Goal: Information Seeking & Learning: Learn about a topic

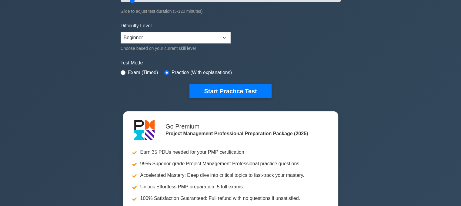
scroll to position [152, 0]
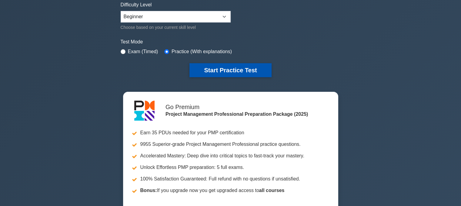
click at [232, 71] on button "Start Practice Test" at bounding box center [231, 70] width 82 height 14
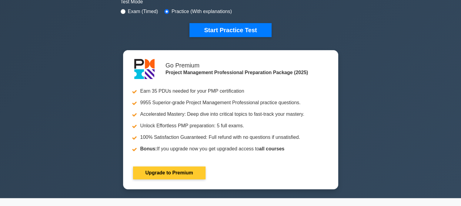
scroll to position [152, 0]
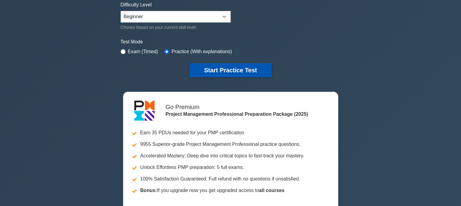
click at [216, 69] on button "Start Practice Test" at bounding box center [231, 70] width 82 height 14
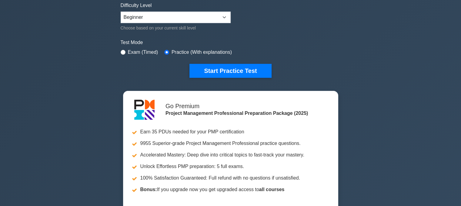
scroll to position [152, 0]
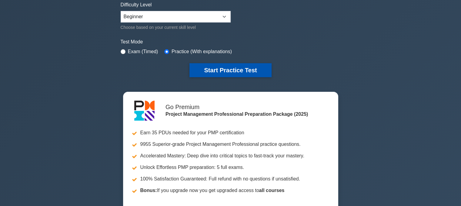
click at [223, 63] on button "Start Practice Test" at bounding box center [231, 70] width 82 height 14
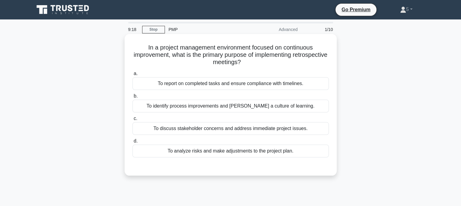
drag, startPoint x: 141, startPoint y: 50, endPoint x: 275, endPoint y: 66, distance: 134.8
click at [275, 66] on h5 "In a project management environment focused on continuous improvement, what is …" at bounding box center [231, 55] width 198 height 22
click at [180, 124] on div "To discuss stakeholder concerns and address immediate project issues." at bounding box center [231, 128] width 197 height 13
click at [133, 120] on input "c. To discuss stakeholder concerns and address immediate project issues." at bounding box center [133, 118] width 0 height 4
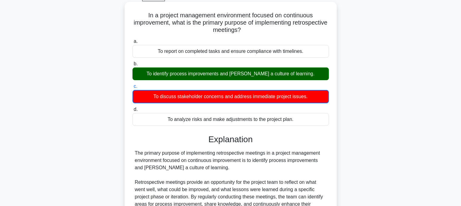
scroll to position [161, 0]
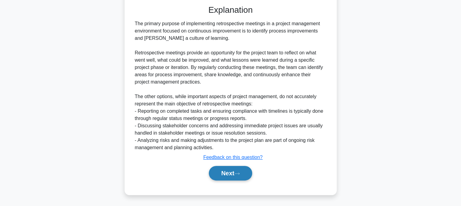
click at [234, 171] on button "Next" at bounding box center [230, 173] width 43 height 15
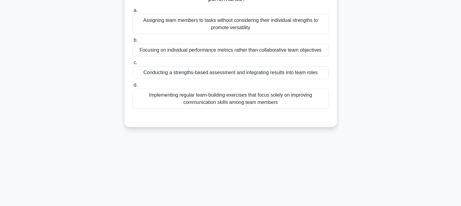
scroll to position [1, 0]
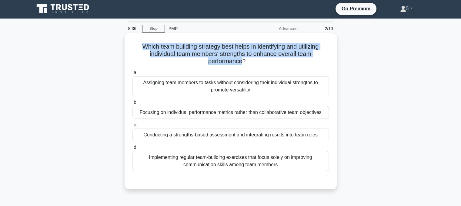
drag, startPoint x: 137, startPoint y: 44, endPoint x: 241, endPoint y: 66, distance: 106.0
click at [241, 65] on h5 "Which team building strategy best helps in identifying and utilizing individual…" at bounding box center [231, 54] width 198 height 22
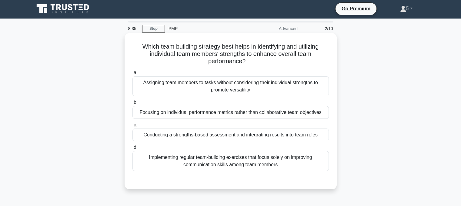
click at [207, 163] on div "Implementing regular team-building exercises that focus solely on improving com…" at bounding box center [231, 161] width 197 height 20
click at [133, 149] on input "d. Implementing regular team-building exercises that focus solely on improving …" at bounding box center [133, 147] width 0 height 4
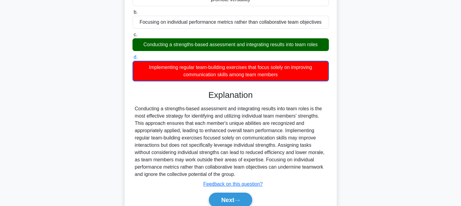
scroll to position [122, 0]
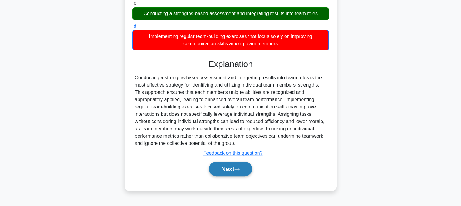
click at [216, 165] on button "Next" at bounding box center [230, 168] width 43 height 15
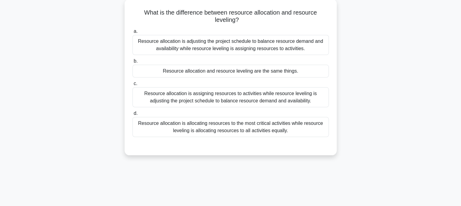
scroll to position [0, 0]
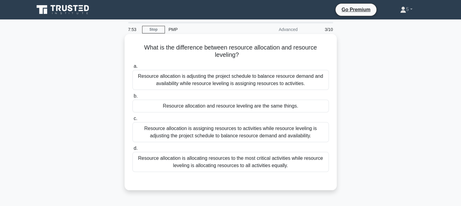
drag, startPoint x: 136, startPoint y: 75, endPoint x: 312, endPoint y: 84, distance: 177.1
click at [312, 84] on div "Resource allocation is adjusting the project schedule to balance resource deman…" at bounding box center [231, 80] width 197 height 20
click at [186, 168] on div "Resource allocation is allocating resources to the most critical activities whi…" at bounding box center [231, 162] width 197 height 20
click at [133, 150] on input "d. Resource allocation is allocating resources to the most critical activities …" at bounding box center [133, 148] width 0 height 4
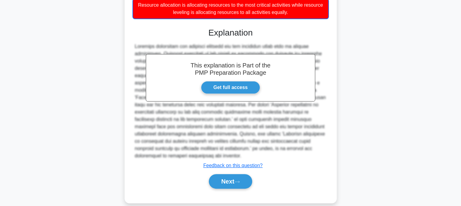
scroll to position [154, 0]
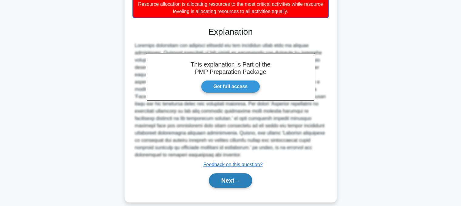
click at [226, 173] on button "Next" at bounding box center [230, 180] width 43 height 15
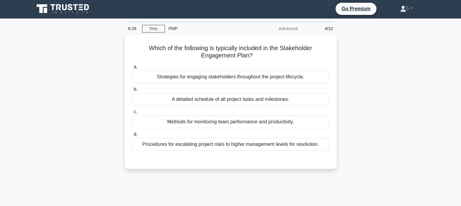
scroll to position [0, 0]
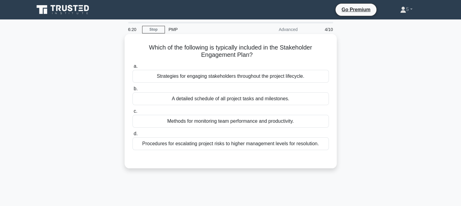
drag, startPoint x: 147, startPoint y: 48, endPoint x: 297, endPoint y: 54, distance: 149.7
click at [297, 54] on h5 "Which of the following is typically included in the Stakeholder Engagement Plan…" at bounding box center [231, 51] width 198 height 15
click at [190, 98] on div "A detailed schedule of all project tasks and milestones." at bounding box center [231, 98] width 197 height 13
click at [133, 91] on input "b. A detailed schedule of all project tasks and milestones." at bounding box center [133, 89] width 0 height 4
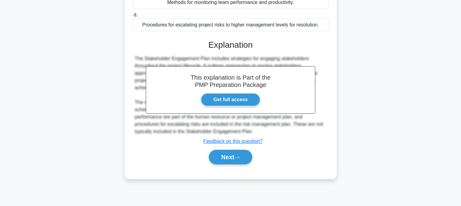
scroll to position [121, 0]
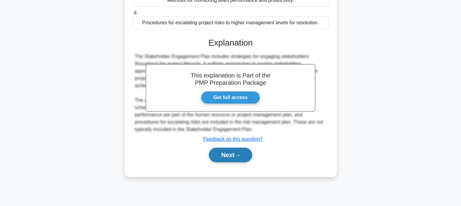
click at [237, 157] on button "Next" at bounding box center [230, 154] width 43 height 15
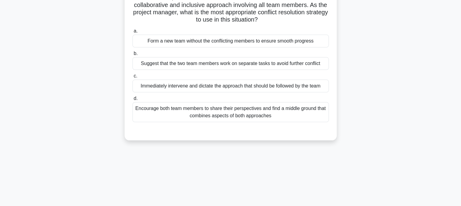
scroll to position [0, 0]
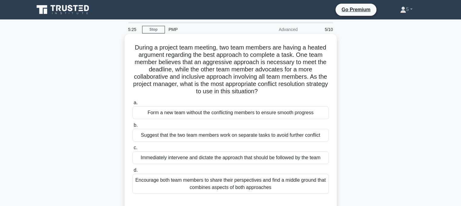
drag, startPoint x: 129, startPoint y: 48, endPoint x: 274, endPoint y: 92, distance: 152.1
click at [274, 92] on div "During a project team meeting, two team members are having a heated argument re…" at bounding box center [230, 122] width 207 height 173
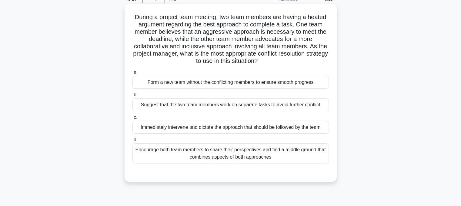
click at [191, 17] on h5 "During a project team meeting, two team members are having a heated argument re…" at bounding box center [231, 39] width 198 height 52
drag, startPoint x: 130, startPoint y: 16, endPoint x: 279, endPoint y: 64, distance: 156.0
click at [279, 64] on div "During a project team meeting, two team members are having a heated argument re…" at bounding box center [230, 92] width 207 height 173
drag, startPoint x: 147, startPoint y: 83, endPoint x: 316, endPoint y: 81, distance: 168.4
click at [316, 81] on div "Form a new team without the conflicting members to ensure smooth progress" at bounding box center [231, 82] width 197 height 13
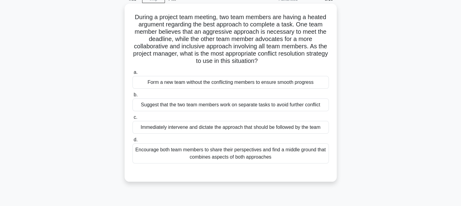
drag, startPoint x: 141, startPoint y: 105, endPoint x: 277, endPoint y: 114, distance: 136.2
click at [320, 107] on div "Suggest that the two team members work on separate tasks to avoid further confl…" at bounding box center [231, 104] width 197 height 13
drag, startPoint x: 137, startPoint y: 128, endPoint x: 323, endPoint y: 130, distance: 186.6
click at [323, 130] on div "Immediately intervene and dictate the approach that should be followed by the t…" at bounding box center [231, 127] width 197 height 13
click at [251, 126] on div "Immediately intervene and dictate the approach that should be followed by the t…" at bounding box center [231, 127] width 197 height 13
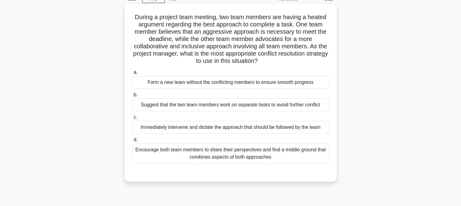
click at [133, 119] on input "c. Immediately intervene and dictate the approach that should be followed by th…" at bounding box center [133, 117] width 0 height 4
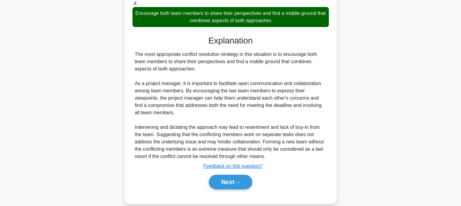
scroll to position [176, 0]
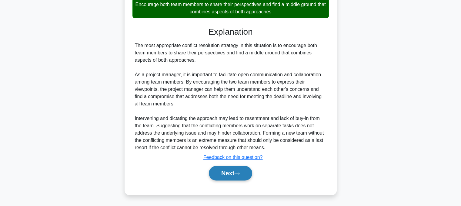
click at [224, 172] on button "Next" at bounding box center [230, 173] width 43 height 15
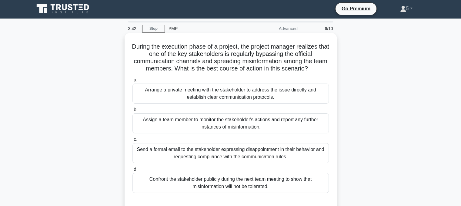
scroll to position [0, 0]
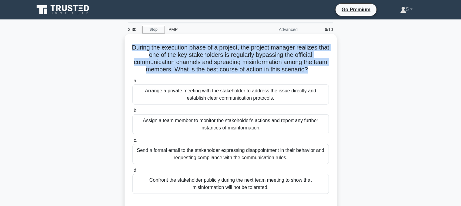
drag, startPoint x: 134, startPoint y: 49, endPoint x: 317, endPoint y: 68, distance: 183.9
click at [317, 68] on h5 "During the execution phase of a project, the project manager realizes that one …" at bounding box center [231, 59] width 198 height 30
click at [136, 46] on h5 "During the execution phase of a project, the project manager realizes that one …" at bounding box center [231, 59] width 198 height 30
drag, startPoint x: 136, startPoint y: 46, endPoint x: 317, endPoint y: 70, distance: 183.0
click at [317, 70] on h5 "During the execution phase of a project, the project manager realizes that one …" at bounding box center [231, 59] width 198 height 30
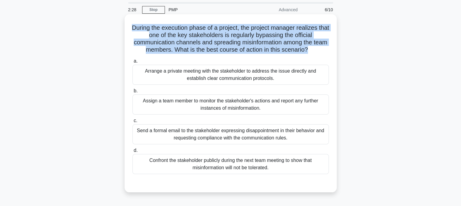
scroll to position [30, 0]
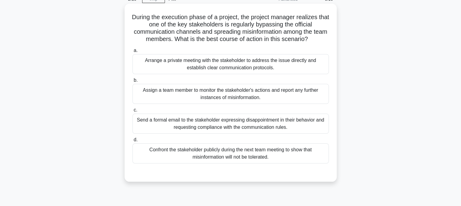
click at [230, 124] on div "Send a formal email to the stakeholder expressing disappointment in their behav…" at bounding box center [231, 123] width 197 height 20
click at [133, 112] on input "c. Send a formal email to the stakeholder expressing disappointment in their be…" at bounding box center [133, 110] width 0 height 4
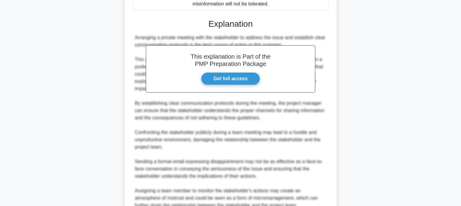
scroll to position [241, 0]
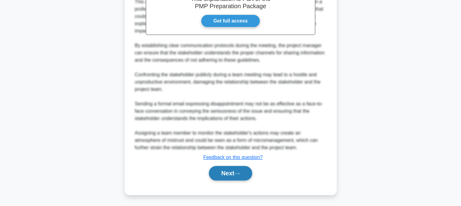
click at [227, 170] on button "Next" at bounding box center [230, 173] width 43 height 15
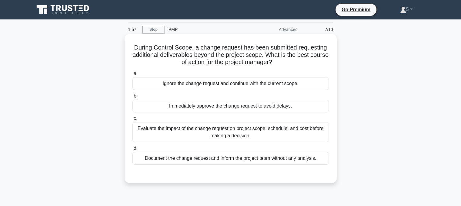
scroll to position [0, 0]
drag, startPoint x: 130, startPoint y: 49, endPoint x: 307, endPoint y: 61, distance: 177.9
click at [307, 61] on div "During Control Scope, a change request has been submitted requesting additional…" at bounding box center [230, 108] width 207 height 144
click at [214, 137] on div "Evaluate the impact of the change request on project scope, schedule, and cost …" at bounding box center [231, 132] width 197 height 20
click at [133, 120] on input "c. Evaluate the impact of the change request on project scope, schedule, and co…" at bounding box center [133, 118] width 0 height 4
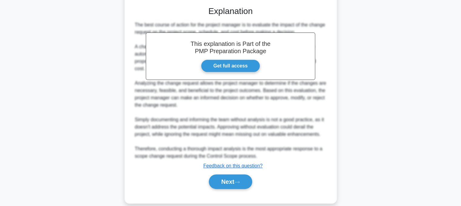
scroll to position [175, 0]
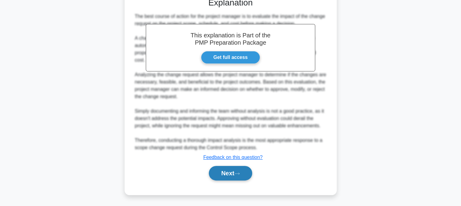
click at [231, 171] on button "Next" at bounding box center [230, 173] width 43 height 15
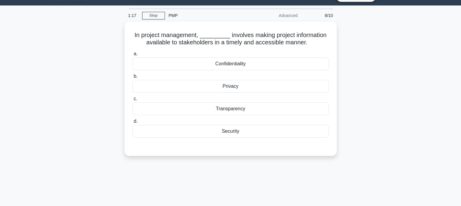
scroll to position [1, 0]
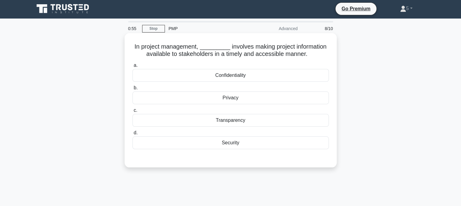
click at [232, 122] on div "Transparency" at bounding box center [231, 120] width 197 height 13
click at [133, 112] on input "c. Transparency" at bounding box center [133, 110] width 0 height 4
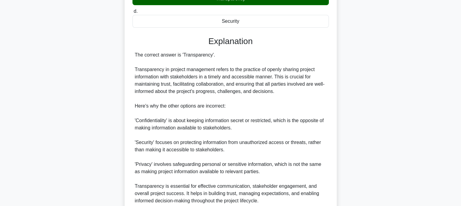
scroll to position [175, 0]
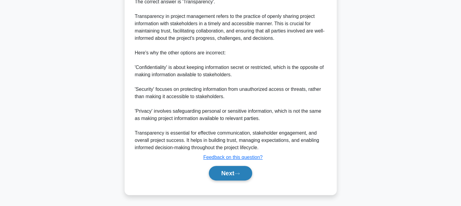
click at [215, 172] on button "Next" at bounding box center [230, 173] width 43 height 15
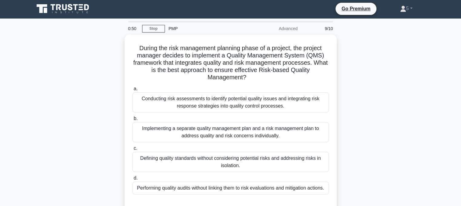
scroll to position [0, 0]
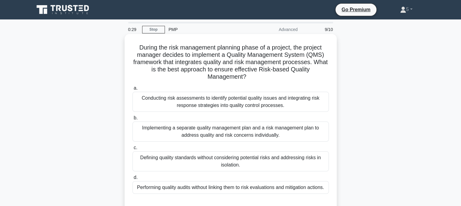
drag, startPoint x: 135, startPoint y: 49, endPoint x: 283, endPoint y: 77, distance: 150.9
click at [283, 77] on h5 "During the risk management planning phase of a project, the project manager dec…" at bounding box center [231, 62] width 198 height 37
click at [228, 103] on div "Conducting risk assessments to identify potential quality issues and integratin…" at bounding box center [231, 102] width 197 height 20
click at [133, 90] on input "a. Conducting risk assessments to identify potential quality issues and integra…" at bounding box center [133, 88] width 0 height 4
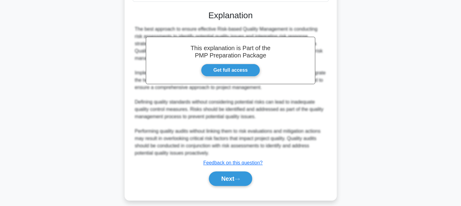
scroll to position [197, 0]
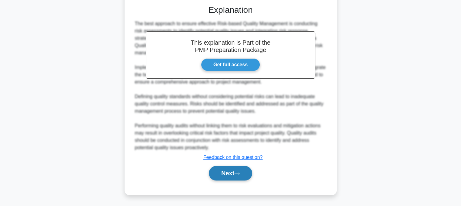
click at [217, 170] on button "Next" at bounding box center [230, 173] width 43 height 15
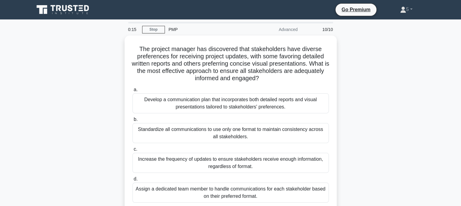
scroll to position [0, 0]
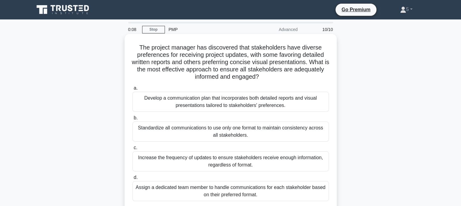
click at [209, 103] on div "Develop a communication plan that incorporates both detailed reports and visual…" at bounding box center [231, 102] width 197 height 20
click at [133, 90] on input "a. Develop a communication plan that incorporates both detailed reports and vis…" at bounding box center [133, 88] width 0 height 4
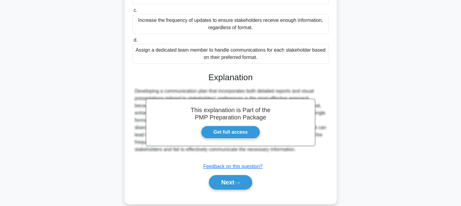
scroll to position [146, 0]
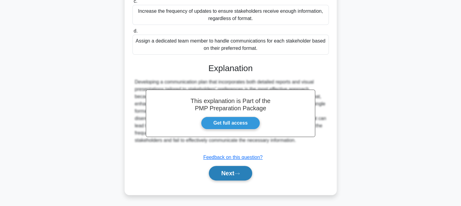
click at [235, 175] on button "Next" at bounding box center [230, 173] width 43 height 15
